Goal: Task Accomplishment & Management: Manage account settings

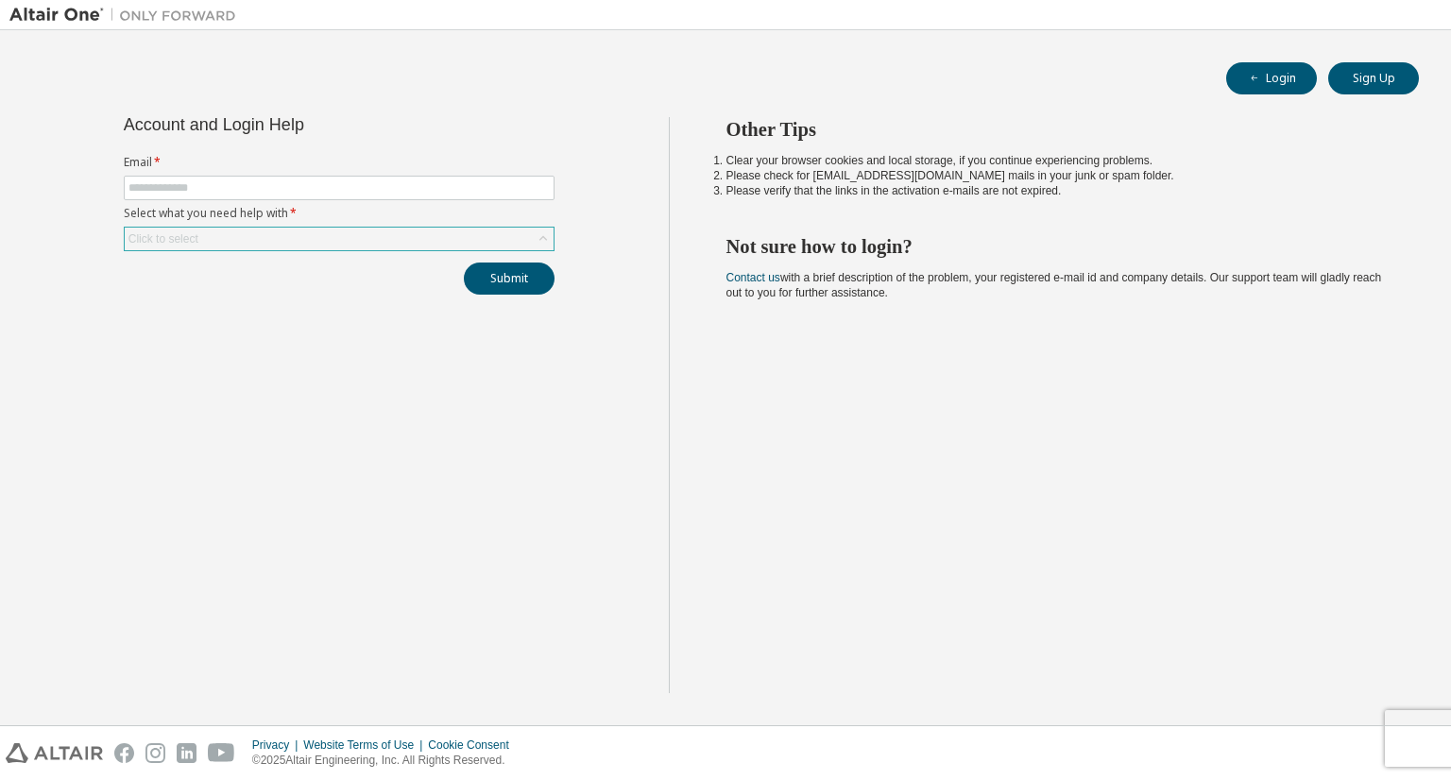
click at [515, 231] on div "Click to select" at bounding box center [339, 239] width 429 height 23
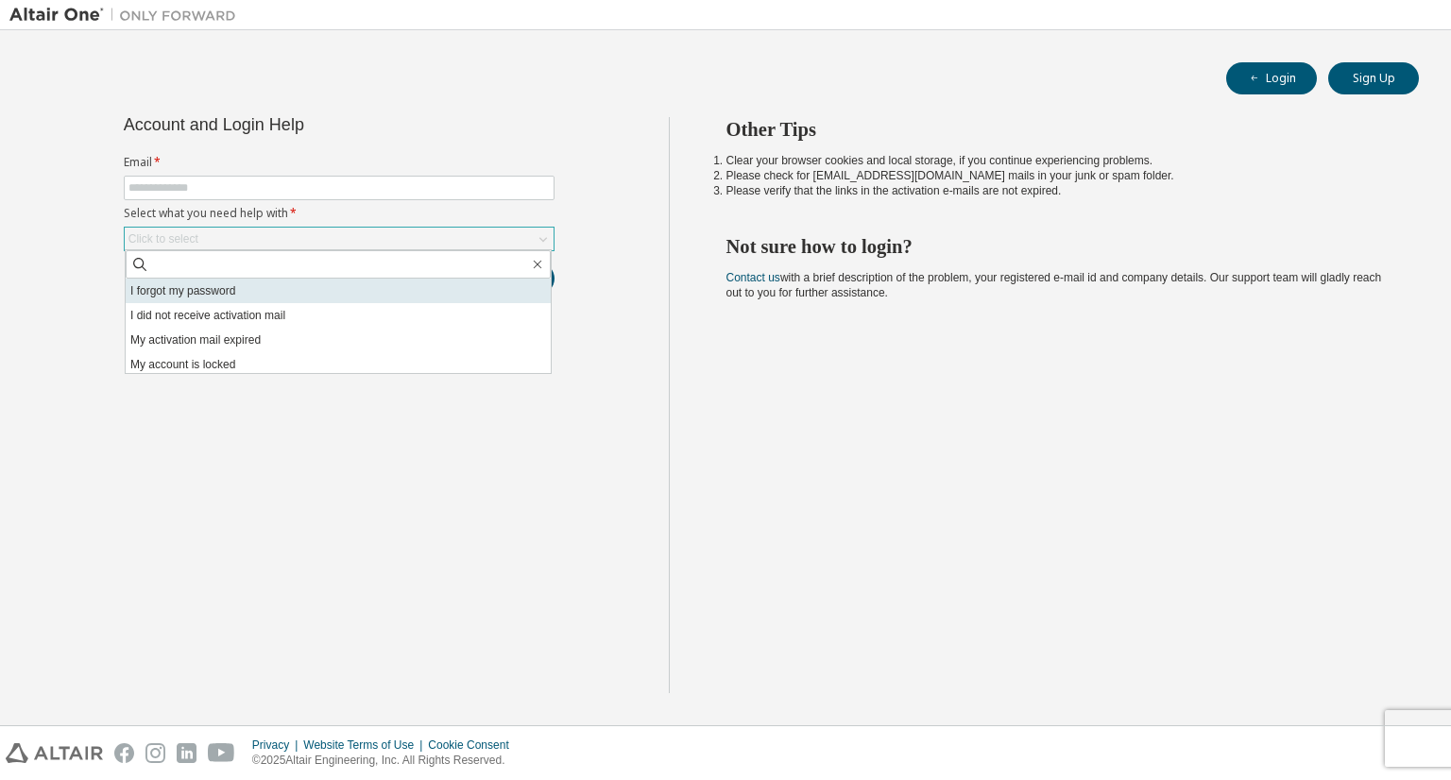
click at [241, 291] on li "I forgot my password" at bounding box center [338, 291] width 425 height 25
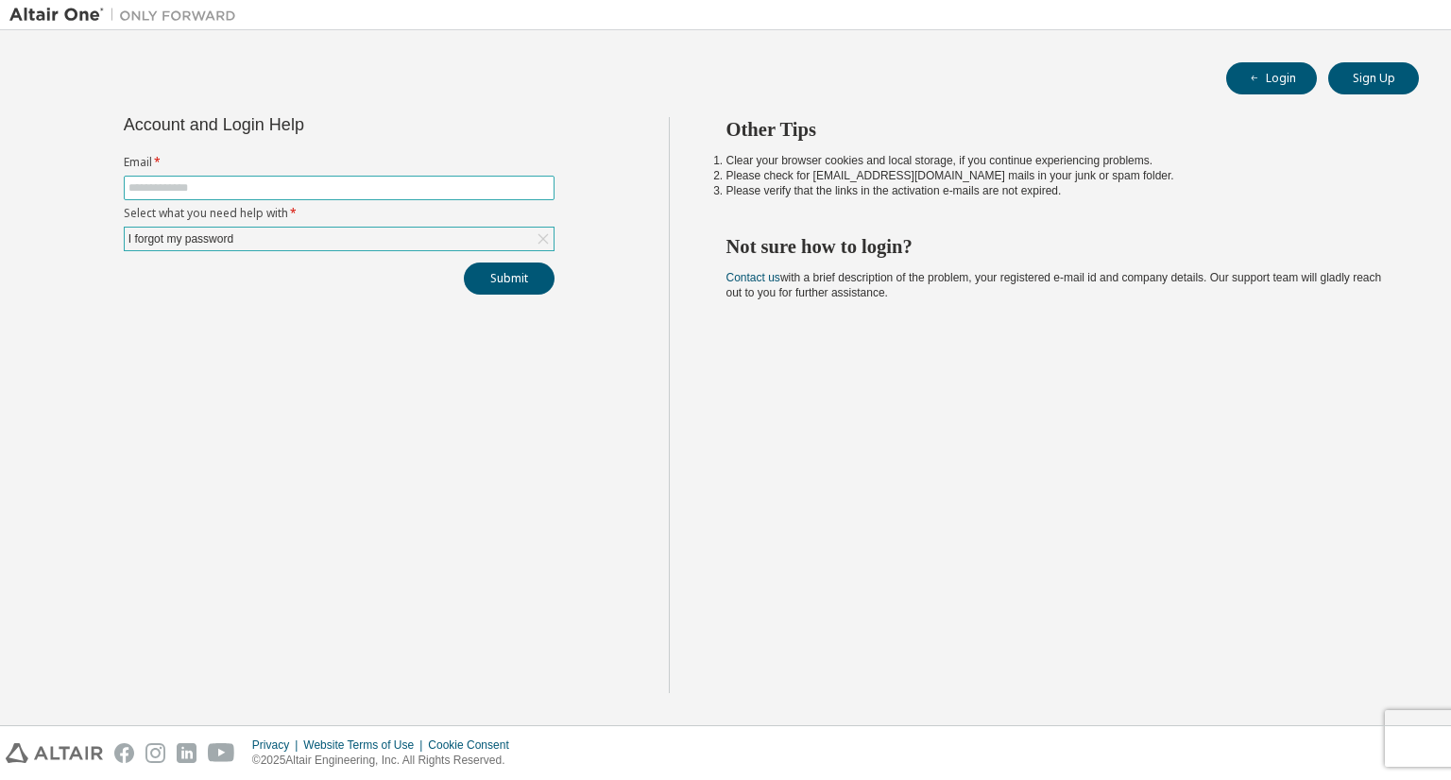
click at [258, 189] on input "text" at bounding box center [338, 187] width 421 height 15
type input "**********"
click at [506, 276] on button "Submit" at bounding box center [509, 279] width 91 height 32
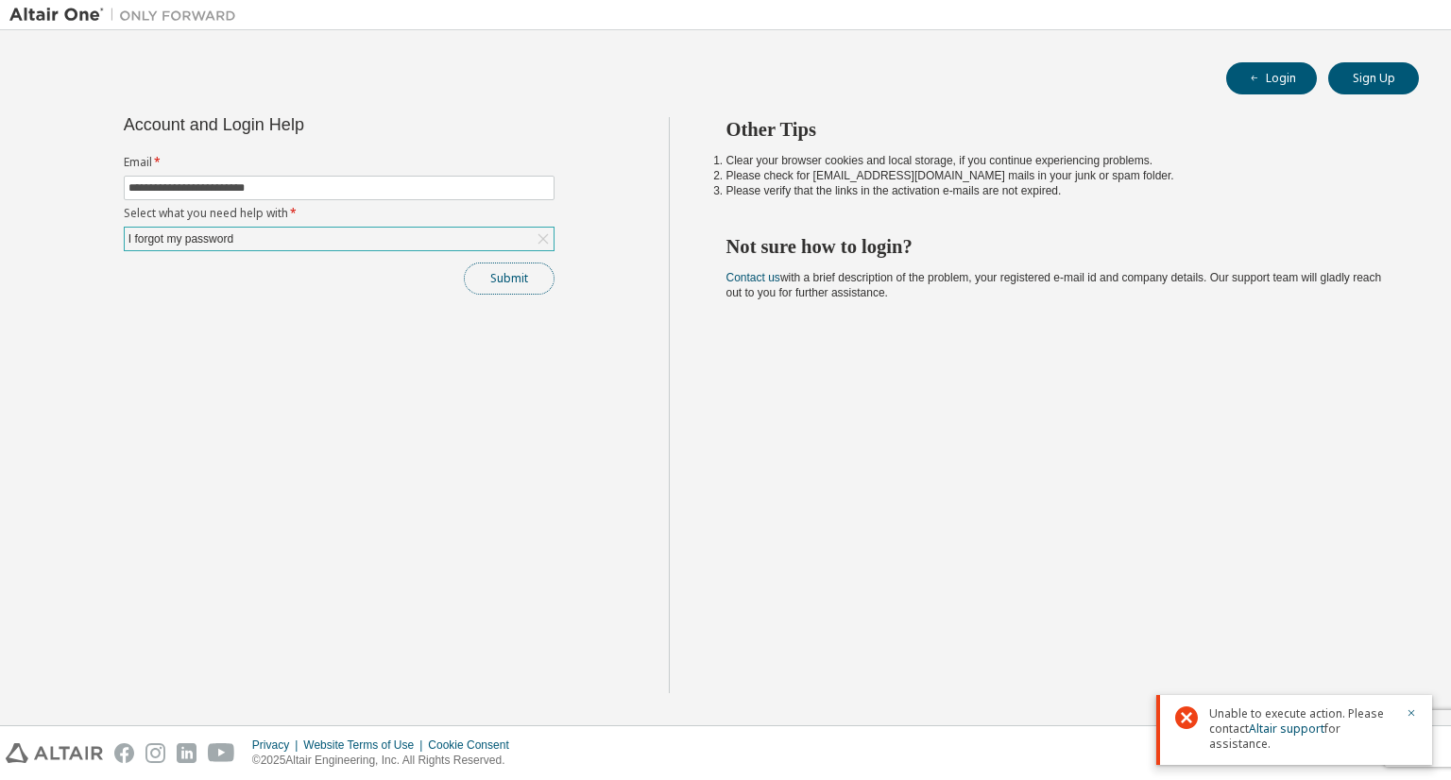
click at [506, 276] on button "Submit" at bounding box center [509, 279] width 91 height 32
click at [486, 272] on button "Submit" at bounding box center [509, 279] width 91 height 32
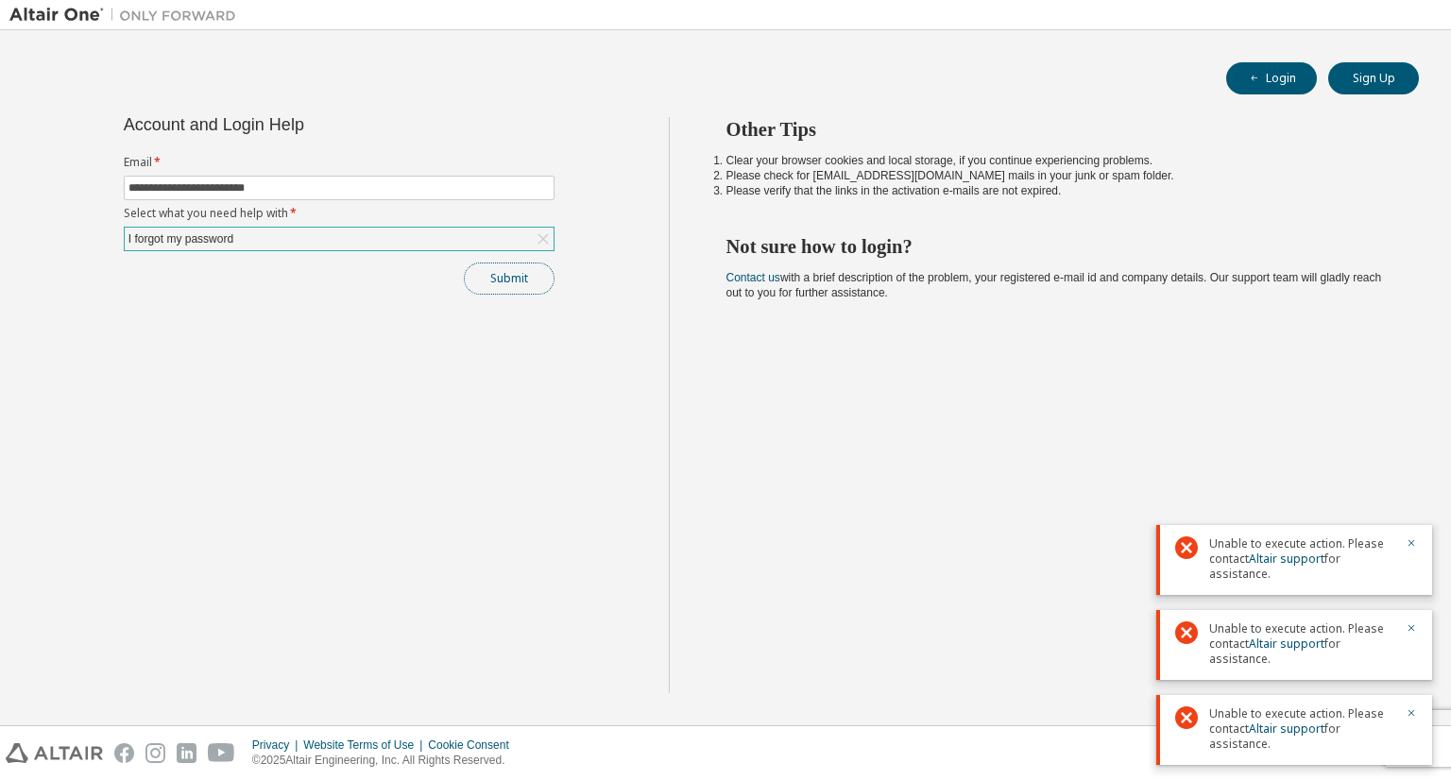
click at [513, 281] on button "Submit" at bounding box center [509, 279] width 91 height 32
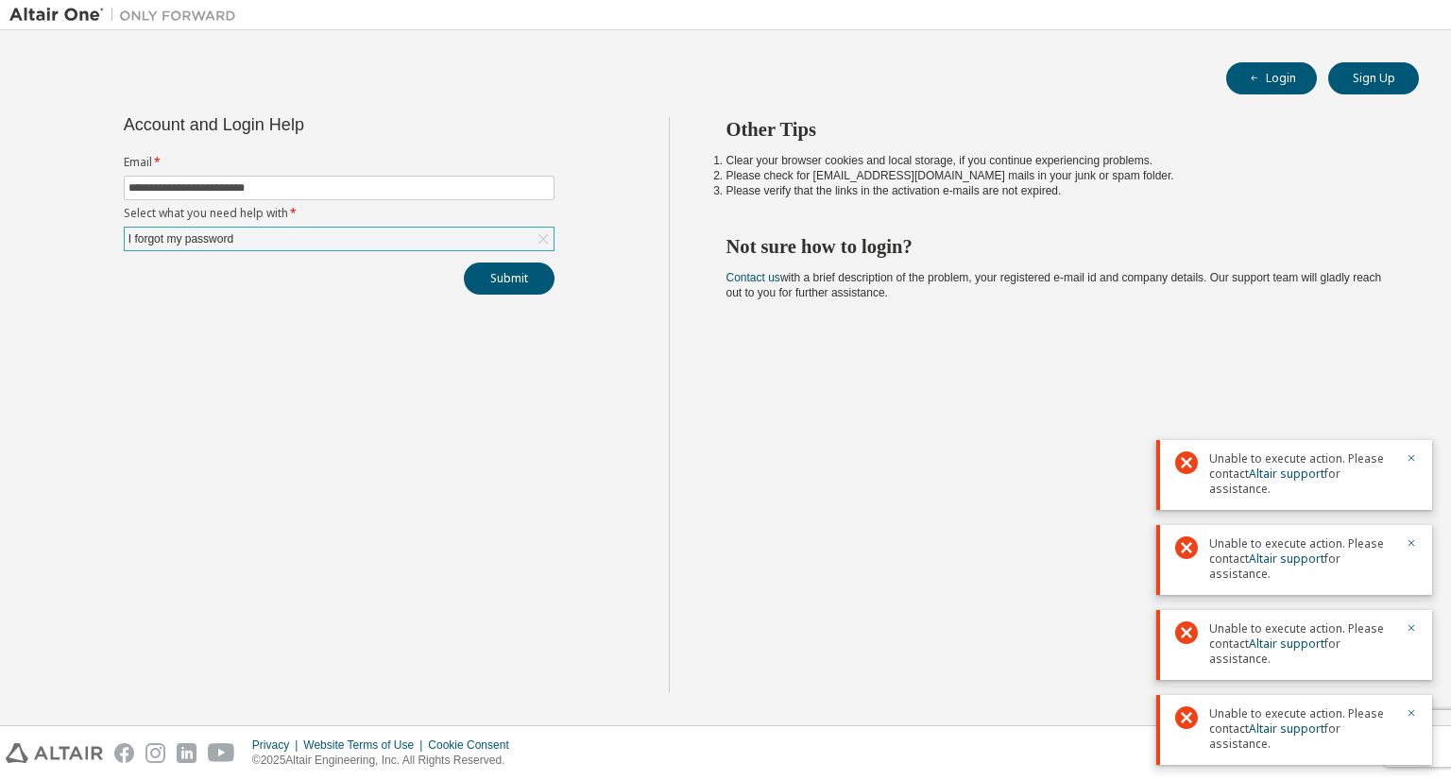
click at [446, 235] on div "I forgot my password" at bounding box center [339, 239] width 429 height 23
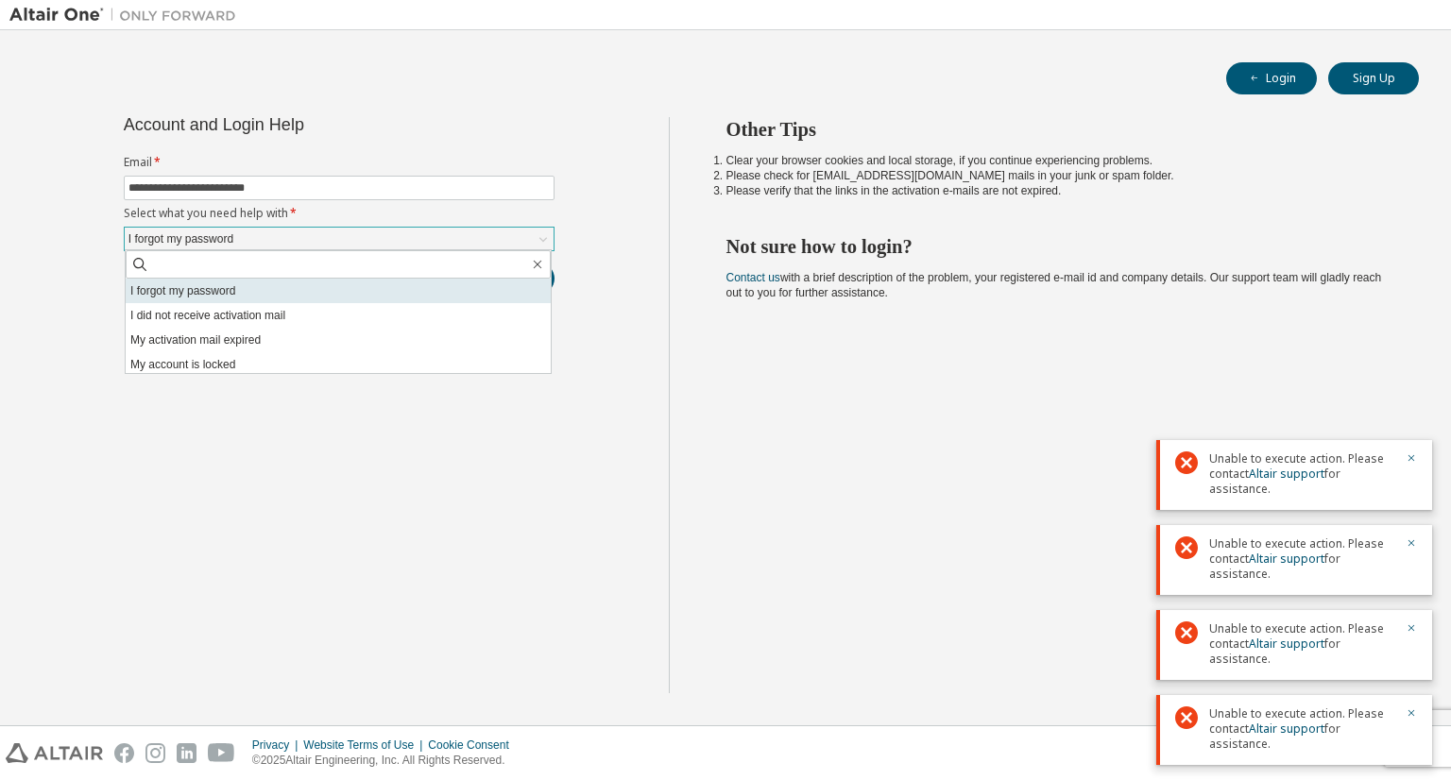
click at [380, 301] on li "I forgot my password" at bounding box center [338, 291] width 425 height 25
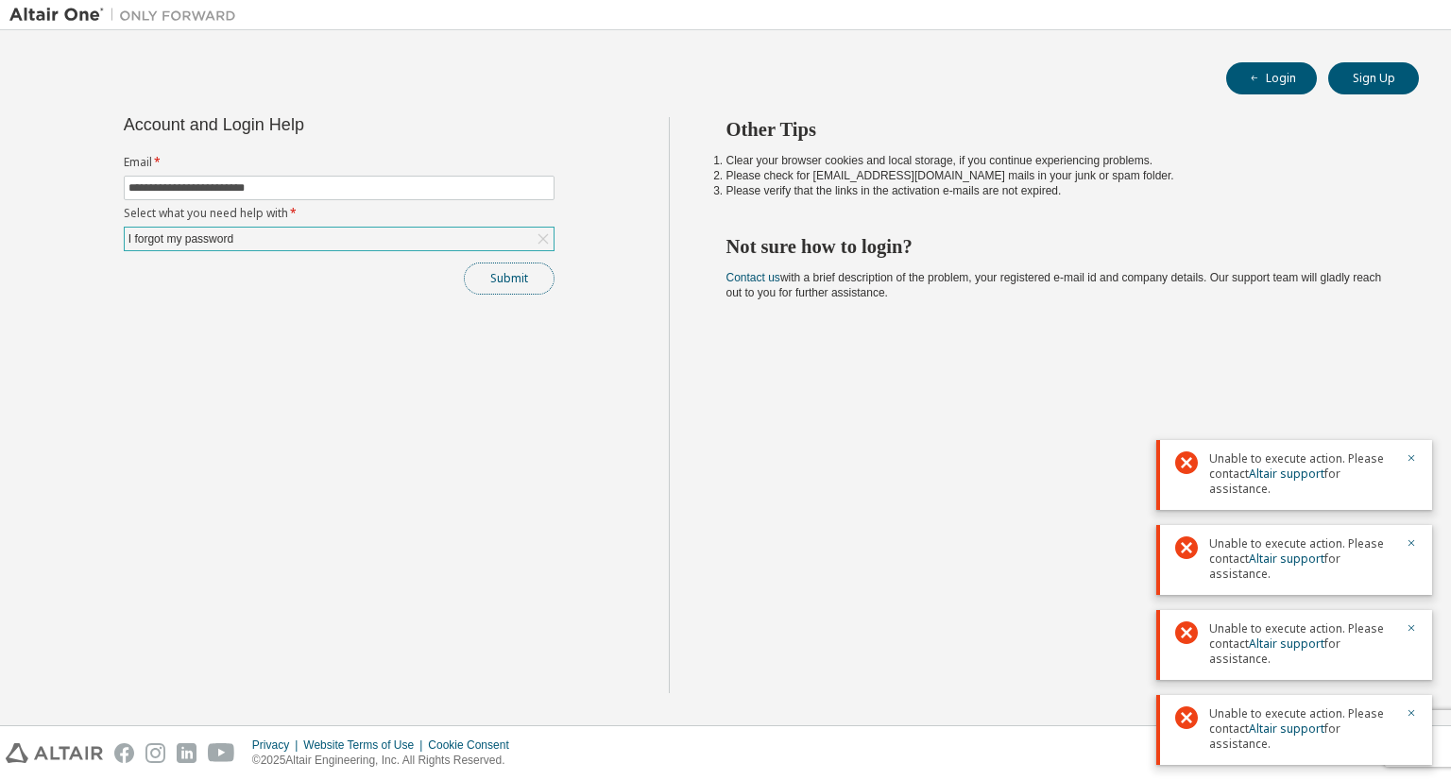
click at [504, 272] on button "Submit" at bounding box center [509, 279] width 91 height 32
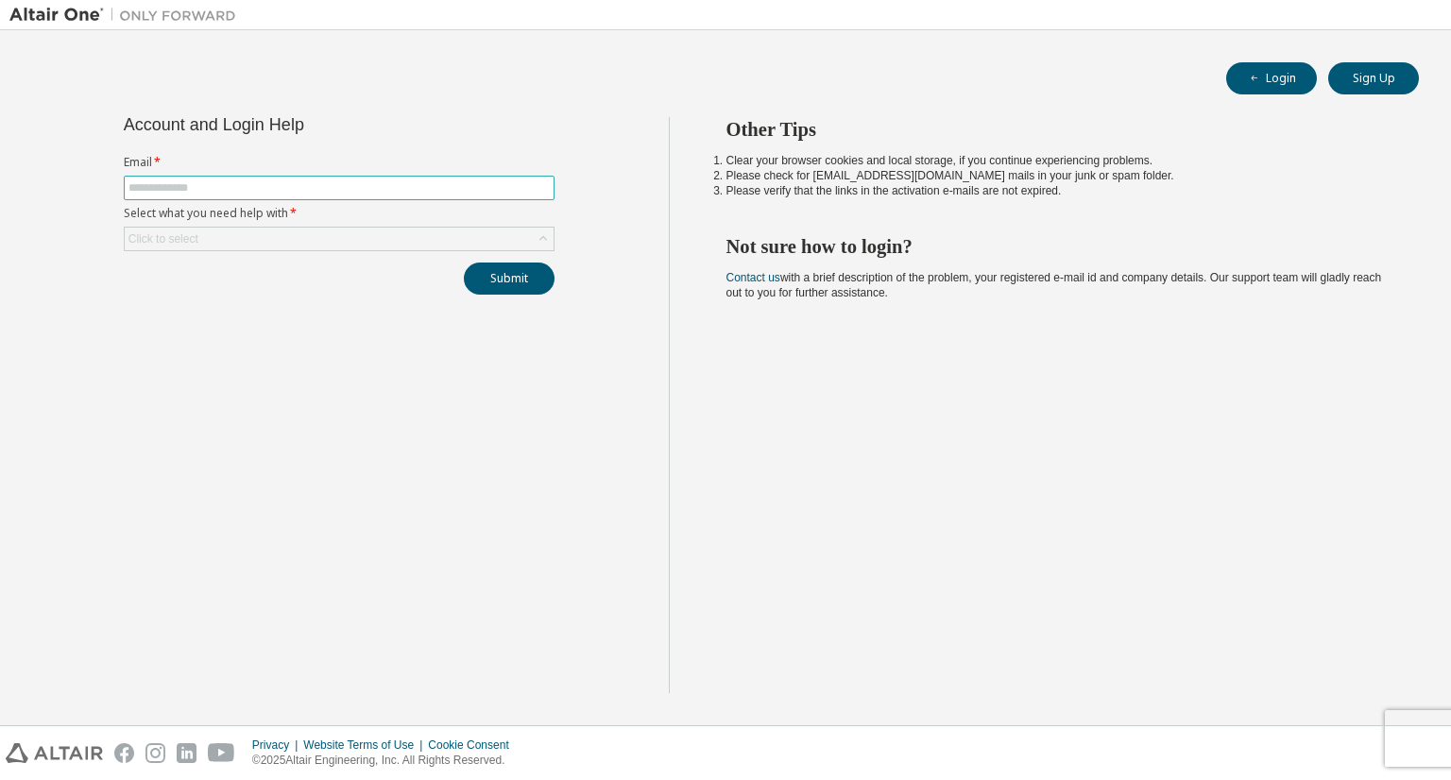
click at [502, 182] on input "text" at bounding box center [338, 187] width 421 height 15
type input "**********"
click at [492, 239] on div "Click to select" at bounding box center [339, 239] width 429 height 23
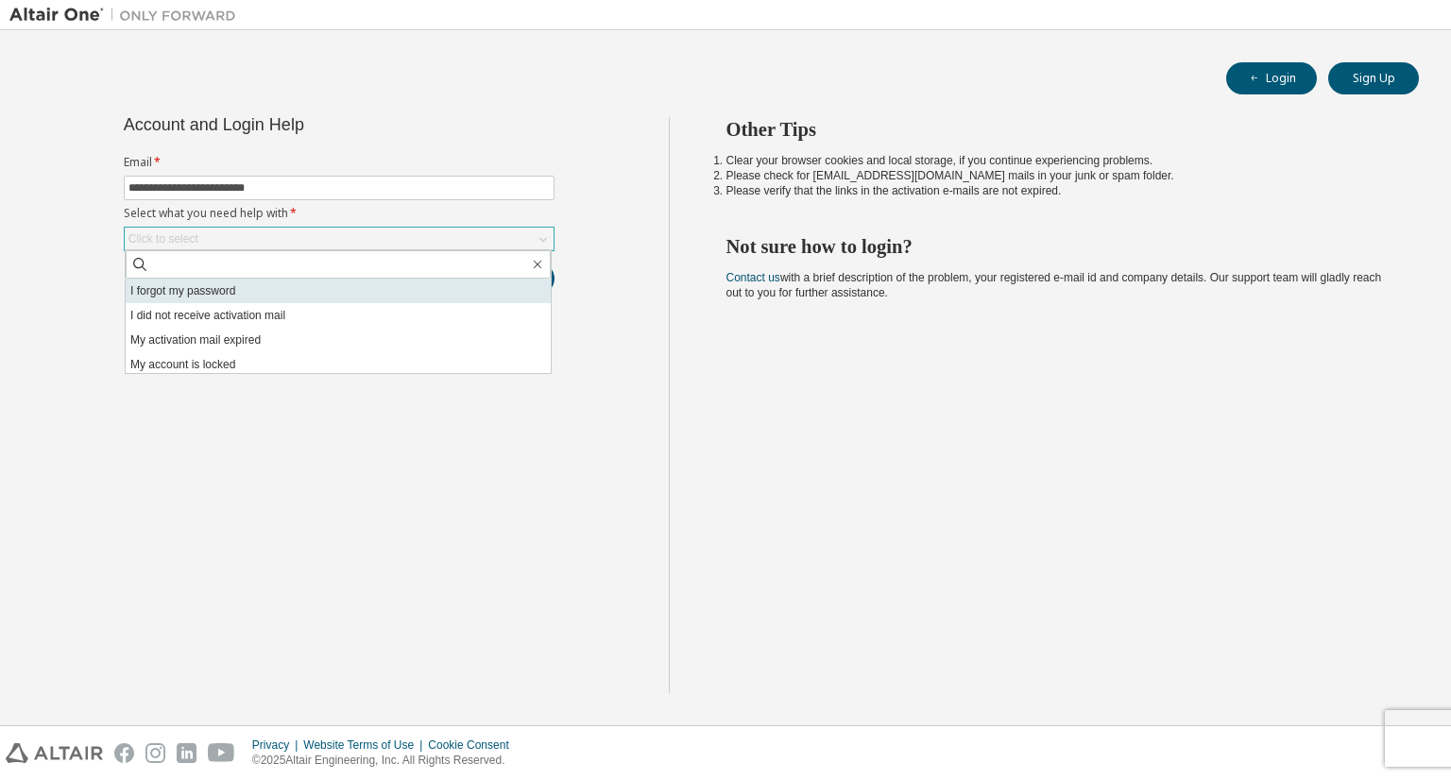
click at [385, 292] on li "I forgot my password" at bounding box center [338, 291] width 425 height 25
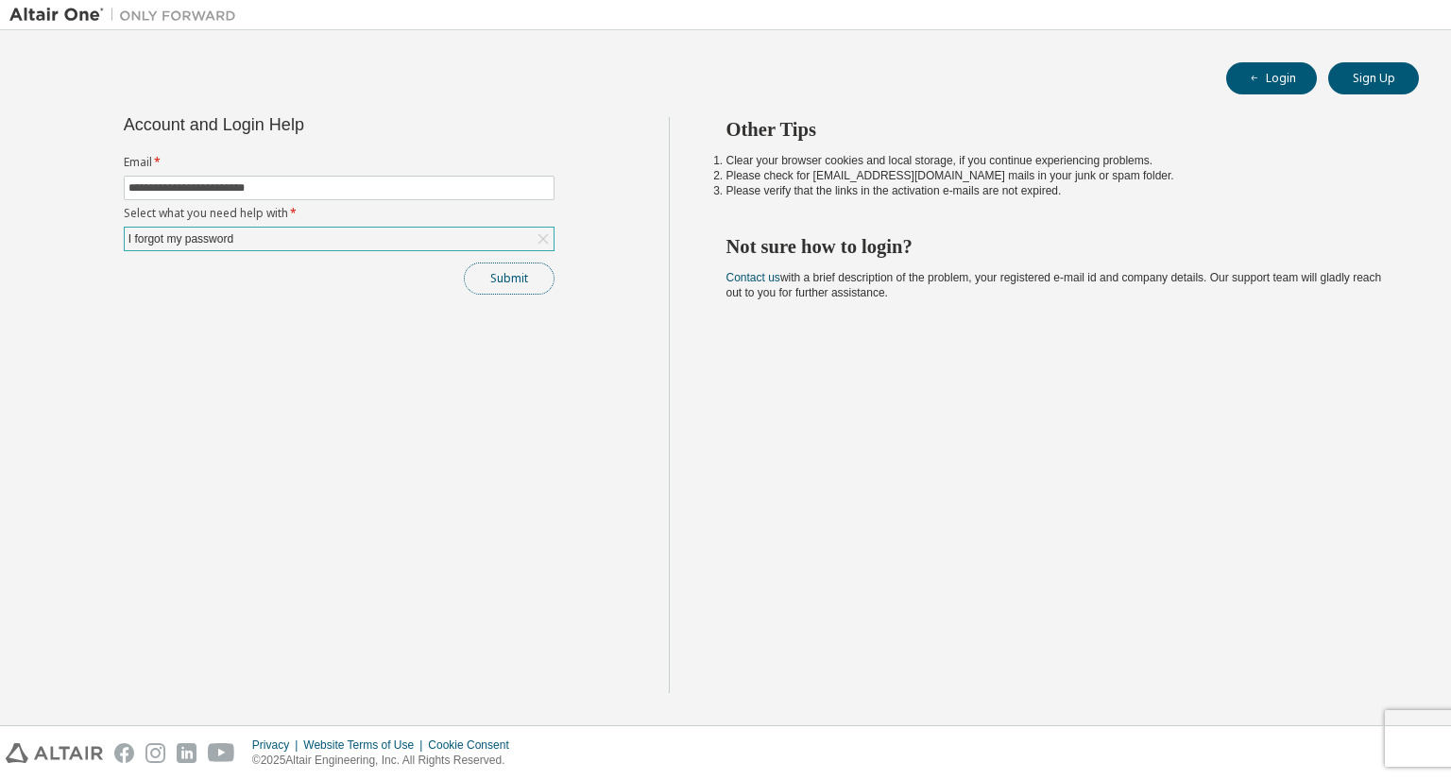
click at [502, 280] on button "Submit" at bounding box center [509, 279] width 91 height 32
